Goal: Use online tool/utility

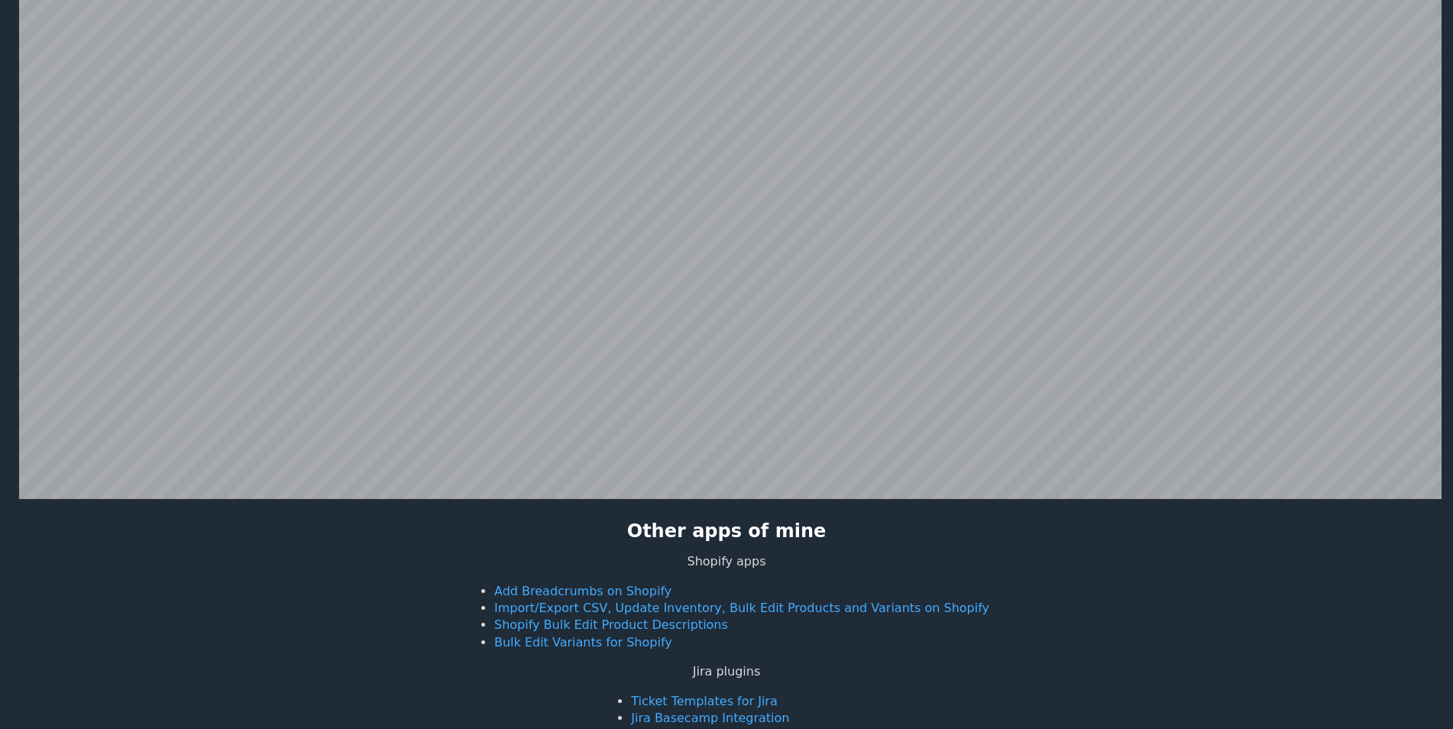
scroll to position [297, 0]
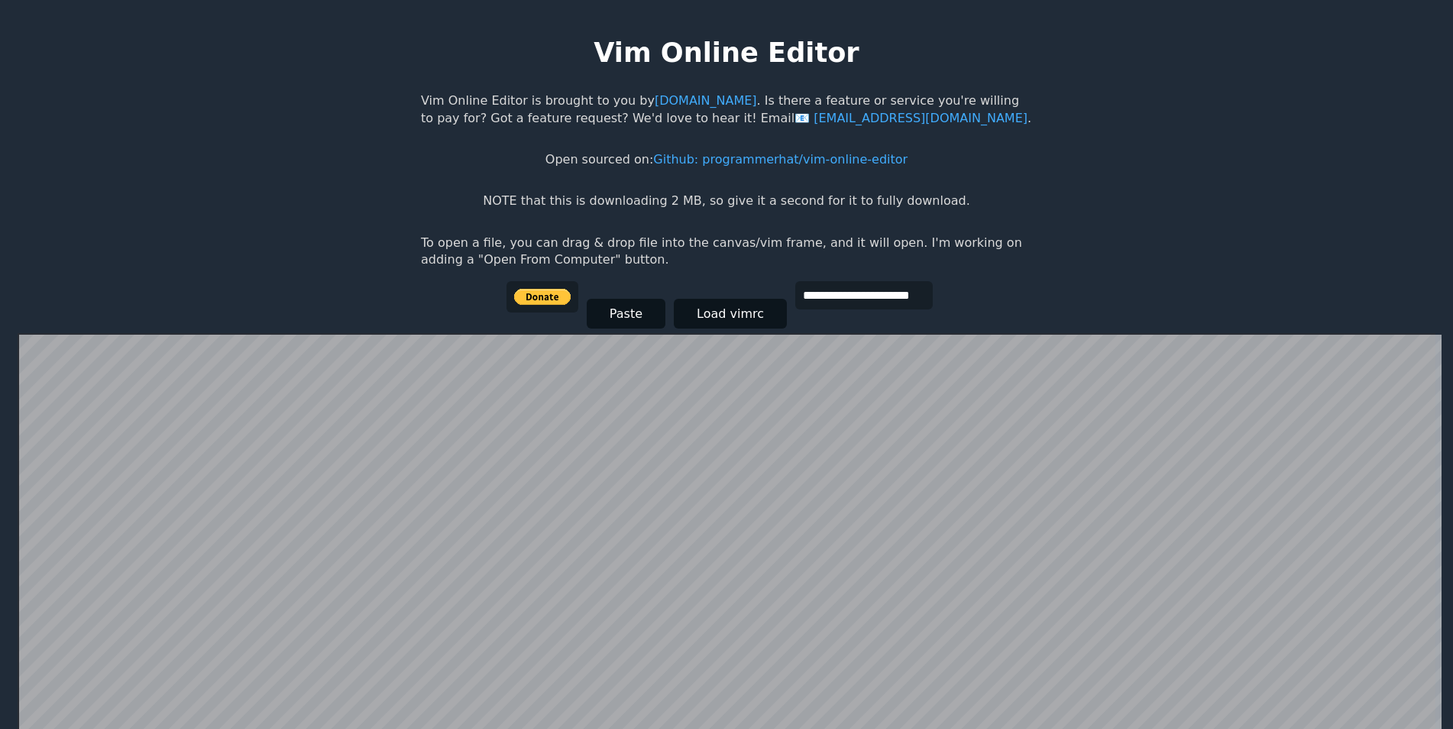
scroll to position [297, 0]
